Goal: Use online tool/utility: Utilize a website feature to perform a specific function

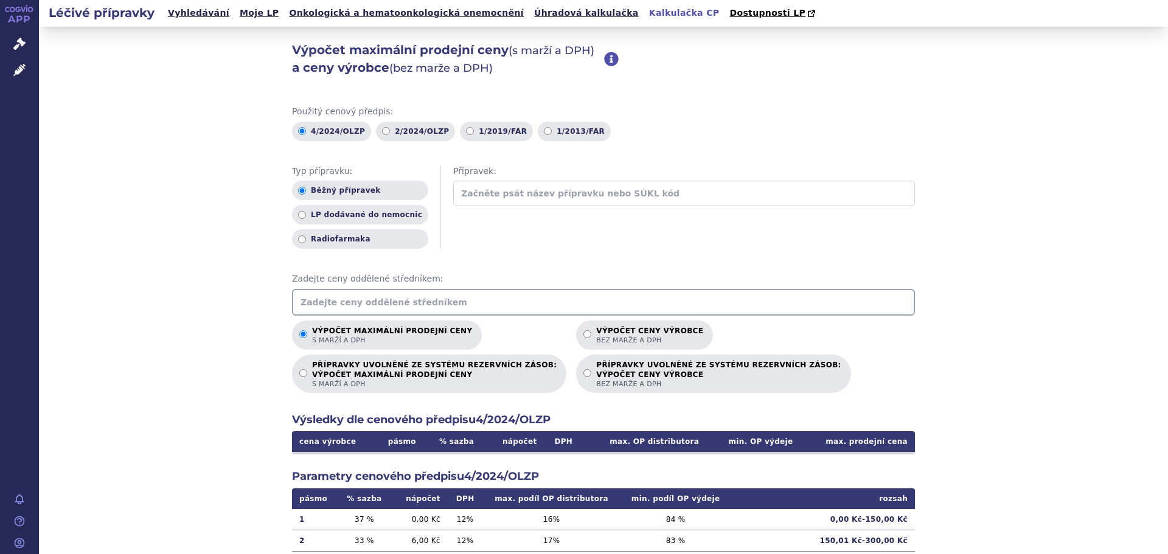
click at [363, 301] on input "text" at bounding box center [603, 302] width 623 height 27
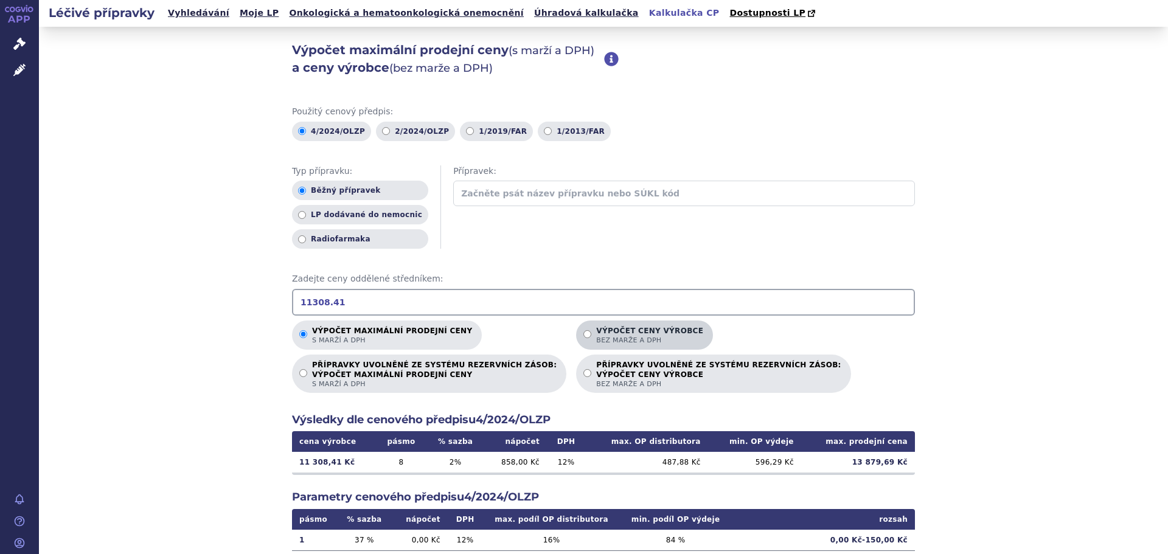
type input "11308.41"
click at [576, 330] on label "Výpočet ceny výrobce bez marže a DPH" at bounding box center [644, 335] width 137 height 29
click at [584, 330] on input "Výpočet ceny výrobce bez marže a DPH" at bounding box center [588, 334] width 8 height 8
radio input "true"
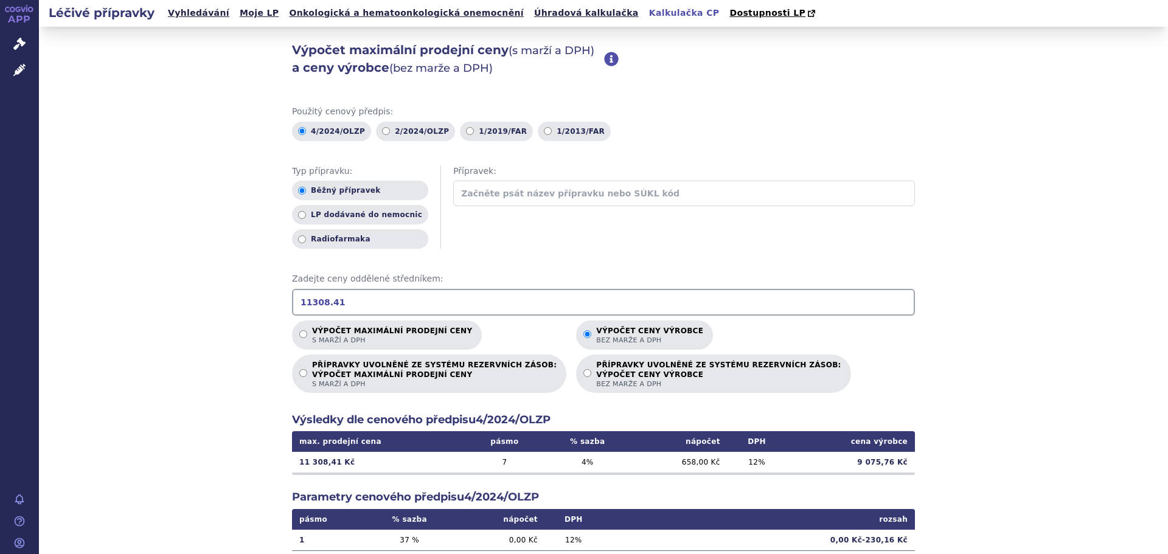
click at [322, 303] on input "11308.41" at bounding box center [603, 302] width 623 height 27
drag, startPoint x: 339, startPoint y: 302, endPoint x: 242, endPoint y: 303, distance: 96.8
click at [242, 303] on div "Výpočet maximální prodejní ceny (s marží a DPH) a ceny výrobce (bez marže a DPH…" at bounding box center [603, 382] width 1129 height 710
type input "12116.15"
